Goal: Task Accomplishment & Management: Manage account settings

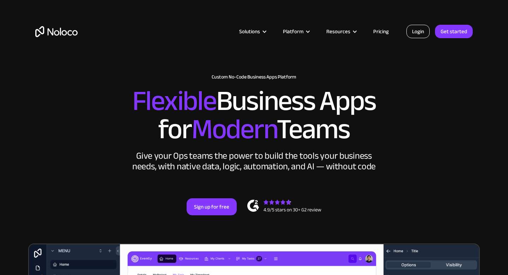
click at [416, 32] on link "Login" at bounding box center [418, 31] width 23 height 13
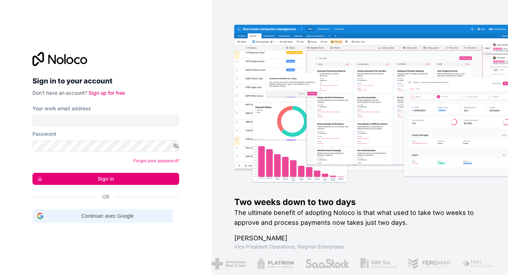
click at [101, 215] on span "Continuer avec Google" at bounding box center [107, 215] width 123 height 7
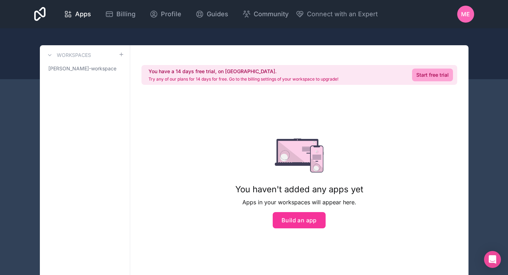
click at [468, 17] on span "ME" at bounding box center [466, 14] width 9 height 8
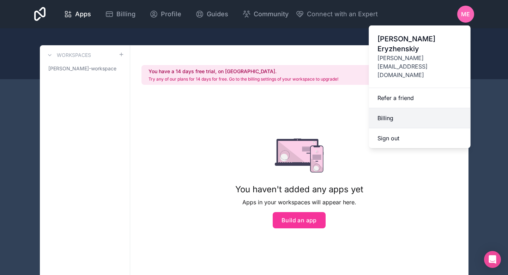
click at [419, 108] on link "Billing" at bounding box center [420, 118] width 102 height 20
